Goal: Task Accomplishment & Management: Manage account settings

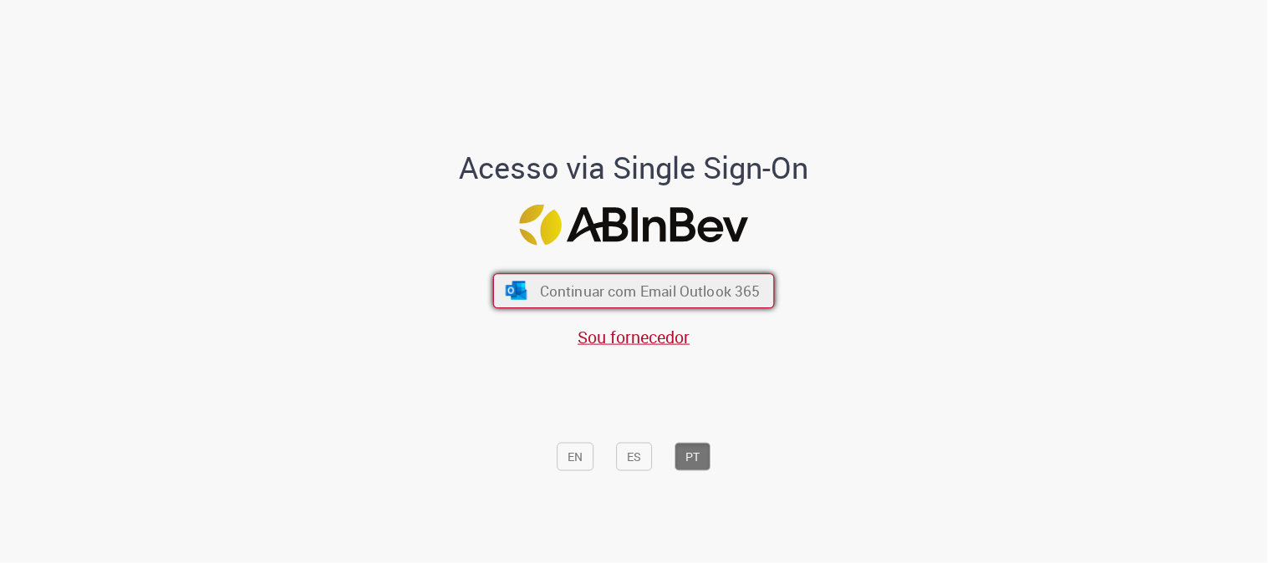
click at [680, 305] on button "Continuar com Email Outlook 365" at bounding box center [634, 290] width 282 height 35
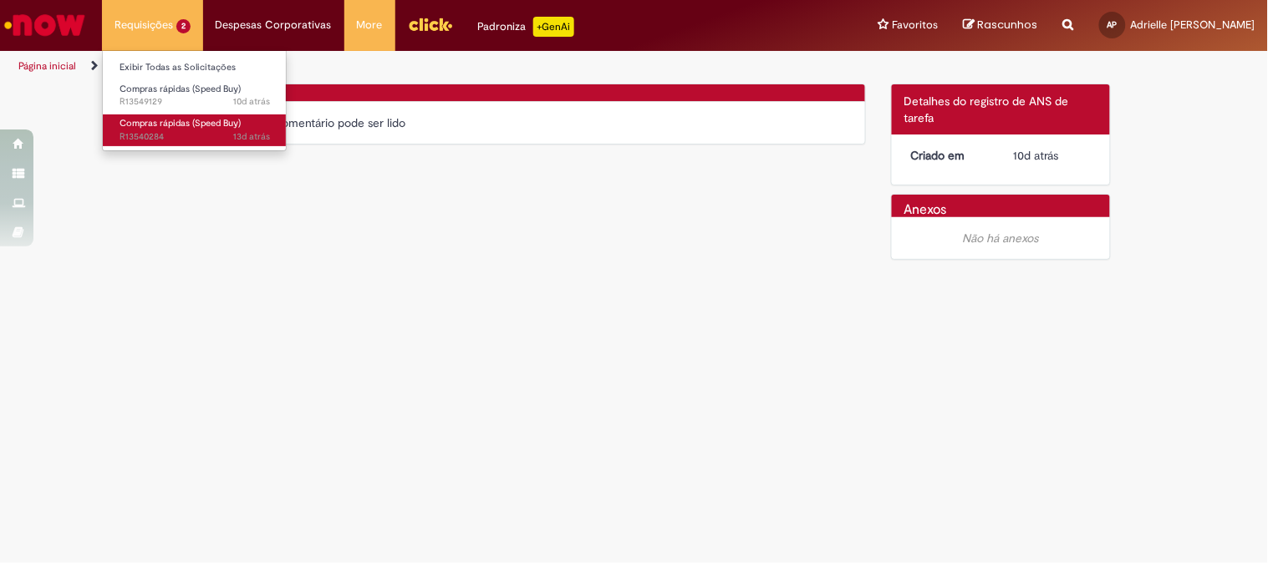
click at [175, 130] on link "Compras rápidas (Speed Buy) 13d atrás 13 dias atrás R13540284" at bounding box center [195, 129] width 184 height 31
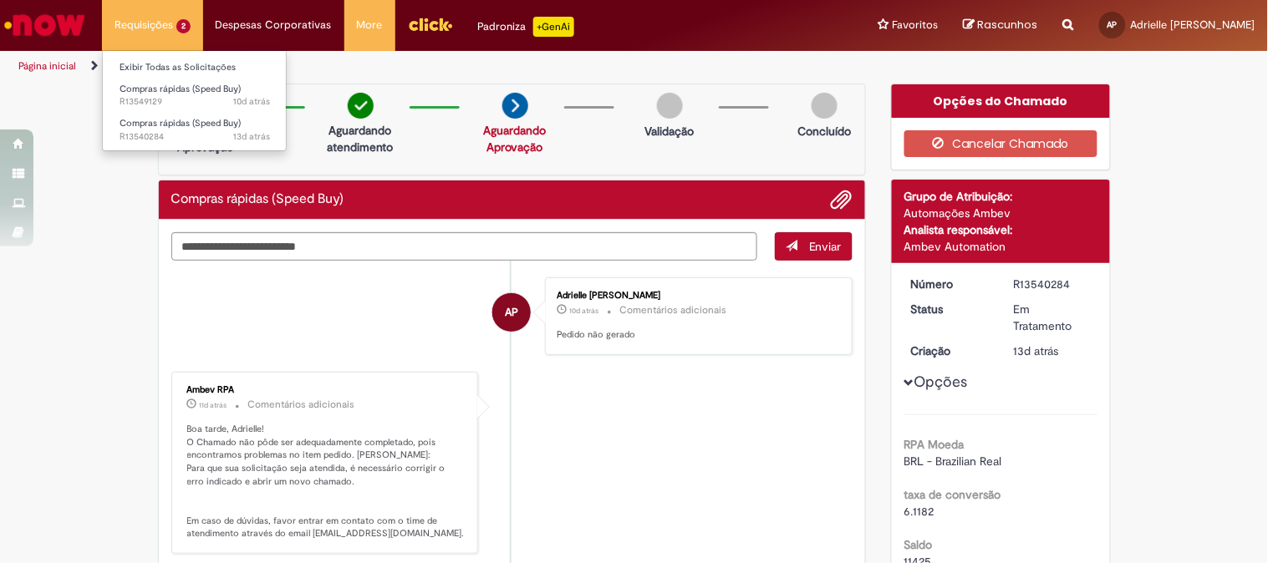
click at [140, 7] on li "Requisições 2 Exibir Todas as Solicitações Compras rápidas (Speed Buy) 10d atrá…" at bounding box center [152, 25] width 101 height 50
click at [211, 85] on span "Compras rápidas (Speed Buy)" at bounding box center [180, 89] width 121 height 13
click at [170, 34] on li "Requisições 2 Exibir Todas as Solicitações Compras rápidas (Speed Buy) 10d atrá…" at bounding box center [152, 25] width 101 height 50
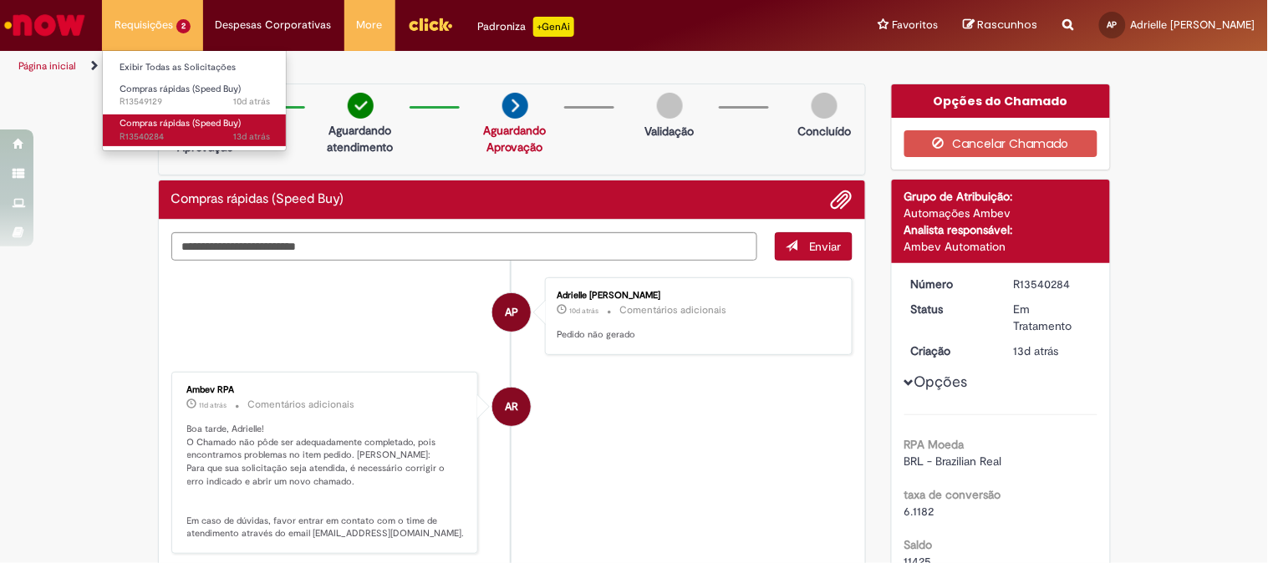
click at [199, 126] on span "Compras rápidas (Speed Buy)" at bounding box center [180, 123] width 121 height 13
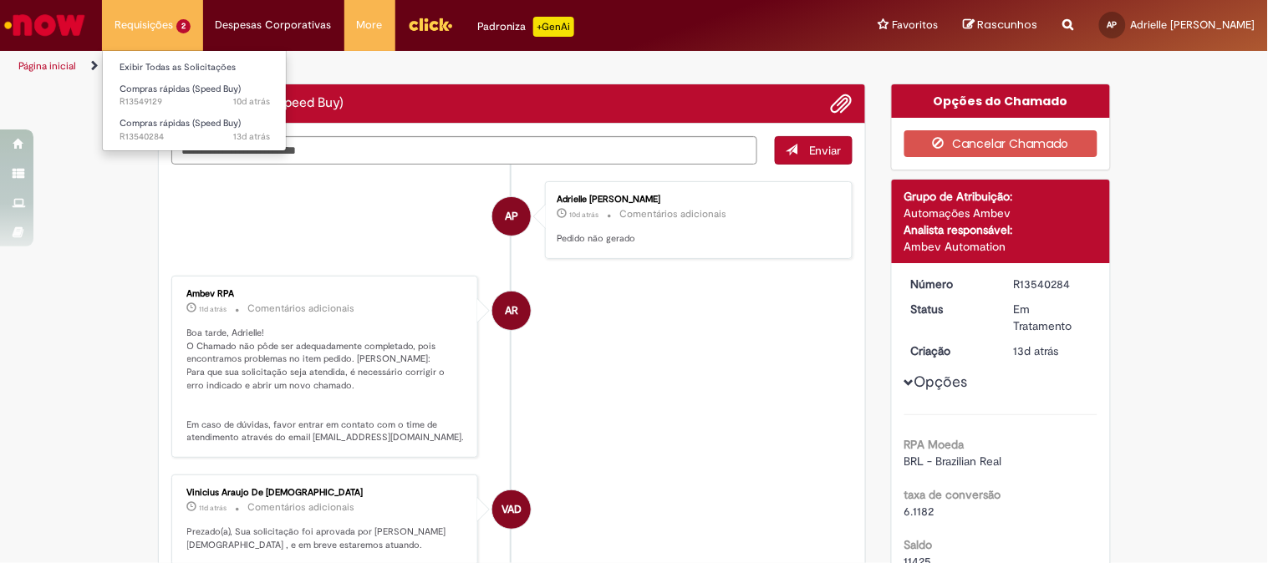
click at [167, 25] on li "Requisições 2 Exibir Todas as Solicitações Compras rápidas (Speed Buy) 10d atrá…" at bounding box center [152, 25] width 101 height 50
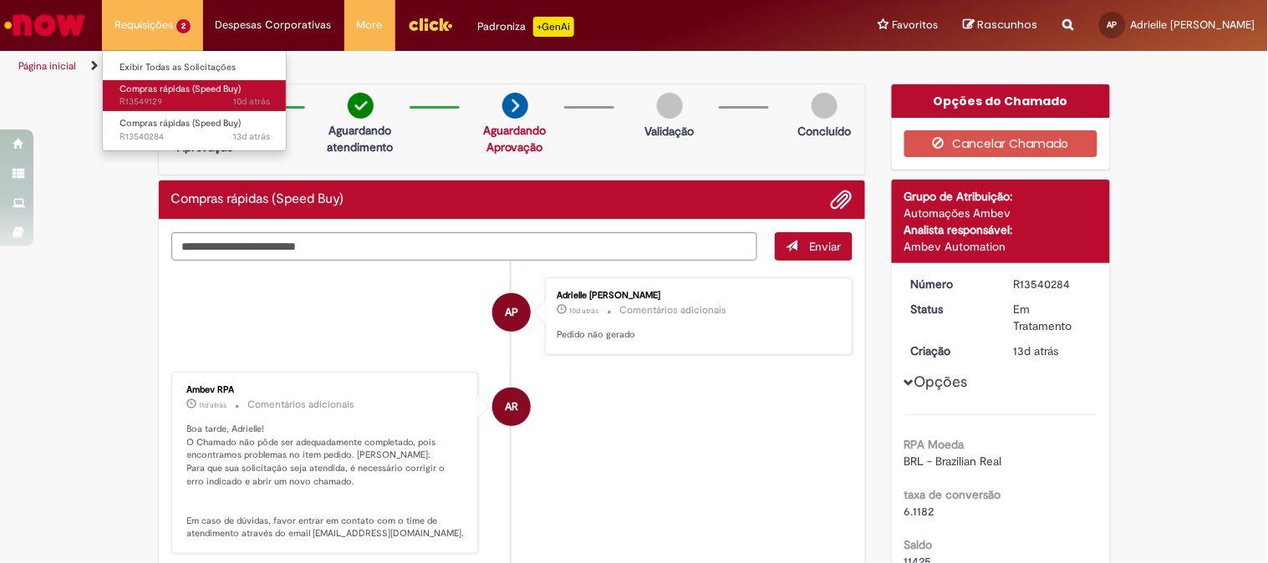
click at [196, 89] on span "Compras rápidas (Speed Buy)" at bounding box center [180, 89] width 121 height 13
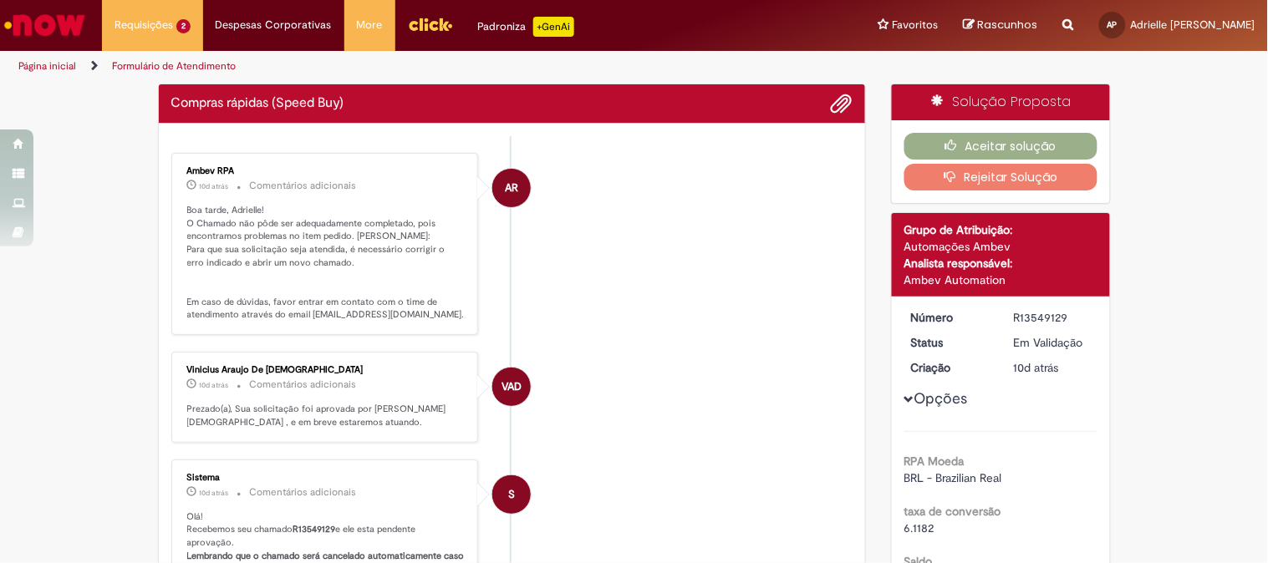
click at [1039, 180] on button "Rejeitar Solução" at bounding box center [1000, 177] width 193 height 27
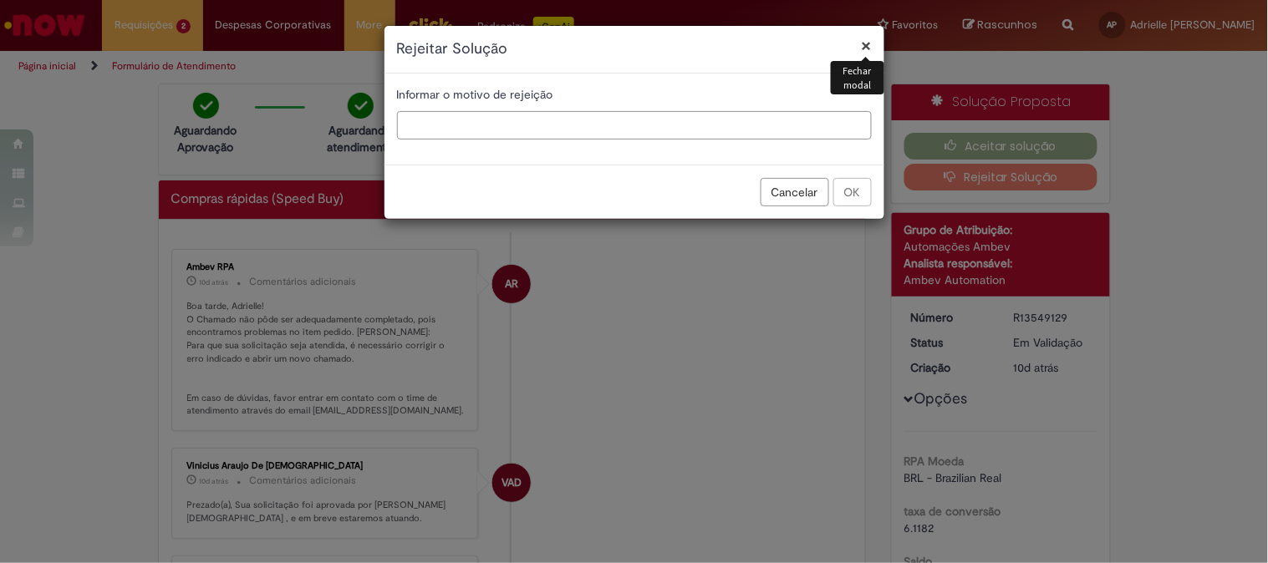
click at [500, 129] on input "text" at bounding box center [634, 125] width 475 height 28
type input "**********"
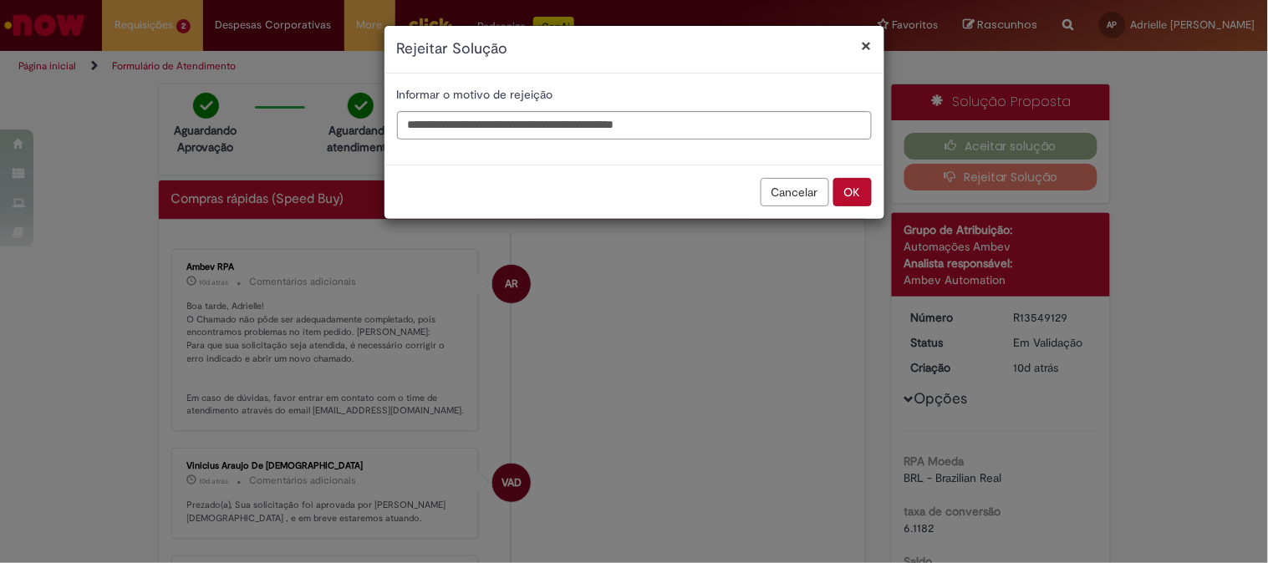
click at [854, 186] on button "OK" at bounding box center [852, 192] width 38 height 28
